Goal: Entertainment & Leisure: Browse casually

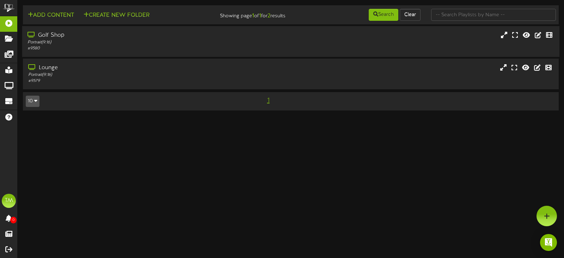
click at [124, 38] on div "Golf Shop" at bounding box center [134, 35] width 213 height 8
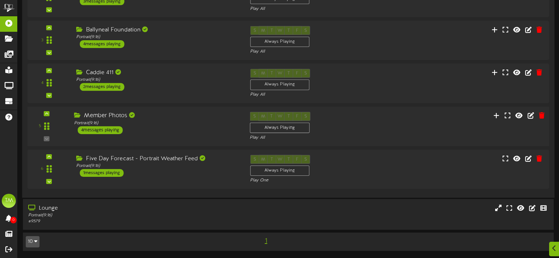
click at [187, 128] on div "Member Photos Portrait ( 9:16 ) 4 messages playing" at bounding box center [157, 123] width 176 height 22
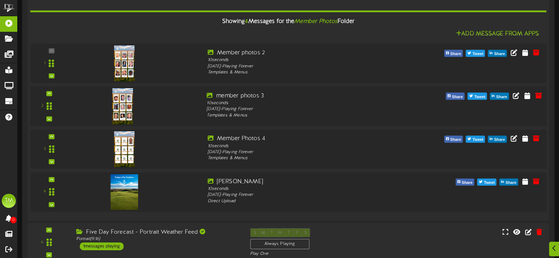
scroll to position [262, 0]
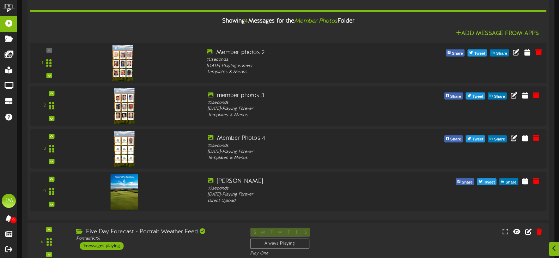
click at [122, 52] on img at bounding box center [123, 63] width 20 height 36
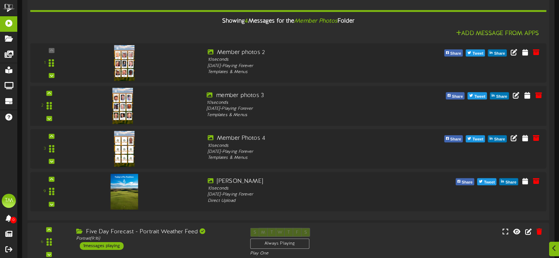
click at [124, 99] on img at bounding box center [123, 106] width 20 height 36
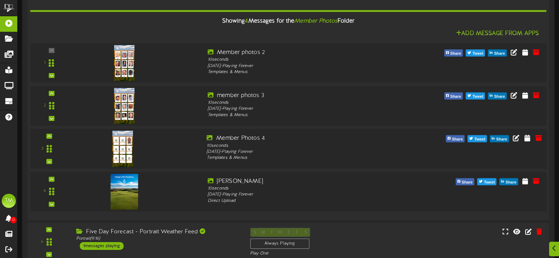
click at [127, 144] on img at bounding box center [123, 148] width 20 height 36
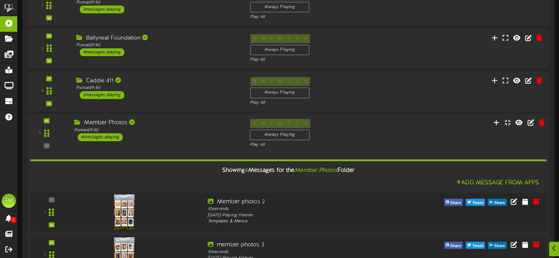
scroll to position [123, 0]
